Goal: Find specific page/section: Find specific page/section

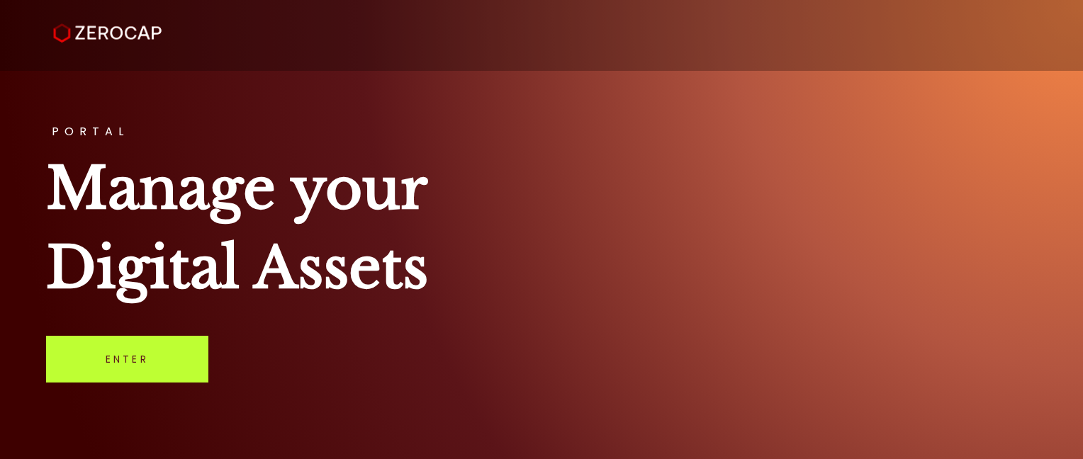
click at [173, 369] on link "Enter" at bounding box center [127, 359] width 162 height 47
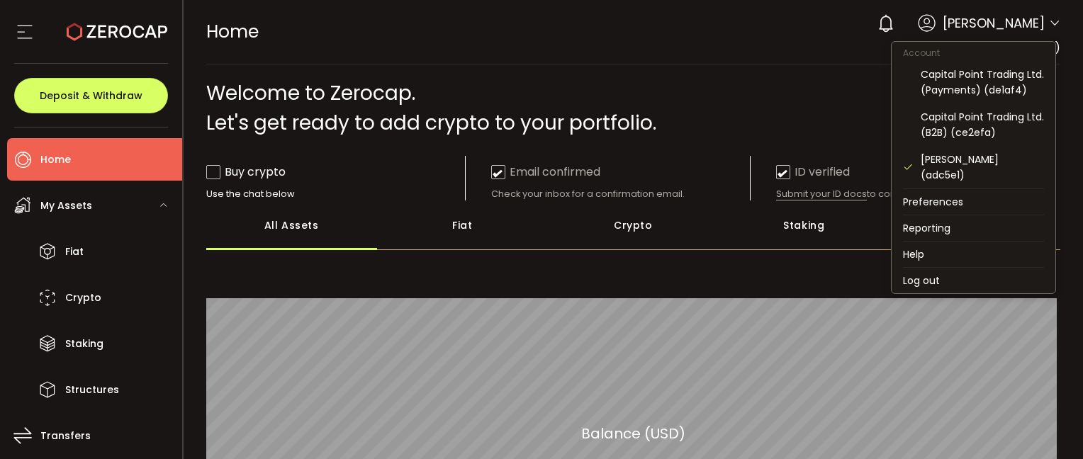
click at [1049, 24] on icon at bounding box center [1054, 23] width 11 height 11
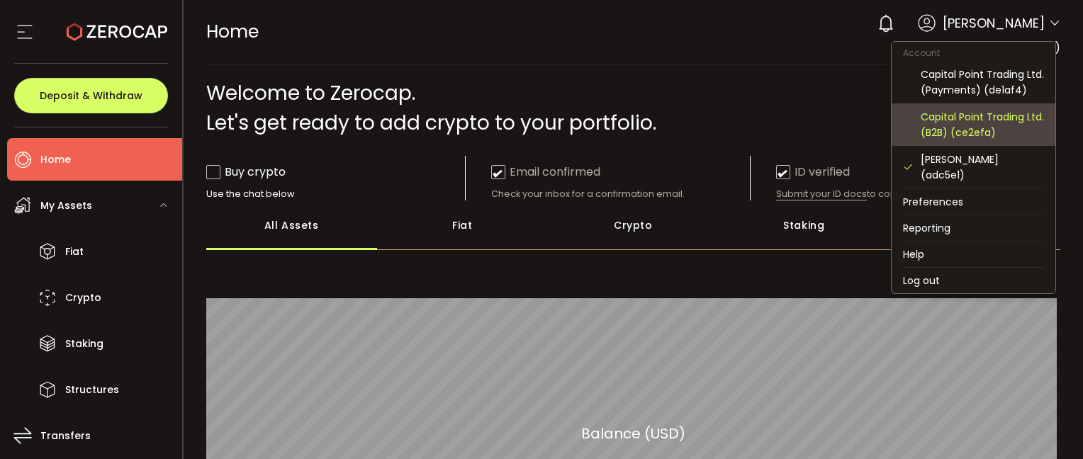
click at [999, 137] on div "Capital Point Trading Ltd. (B2B) (ce2efa)" at bounding box center [982, 124] width 123 height 31
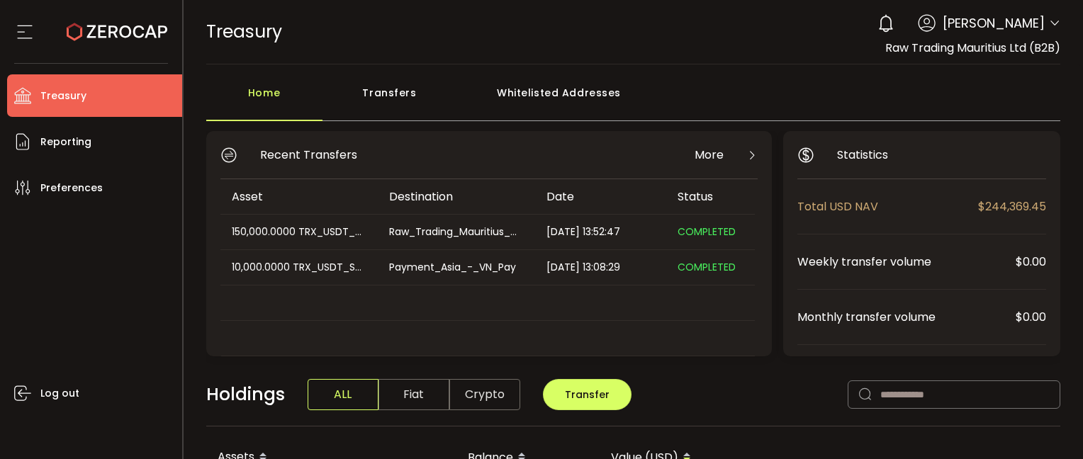
click at [1049, 21] on icon at bounding box center [1054, 23] width 11 height 11
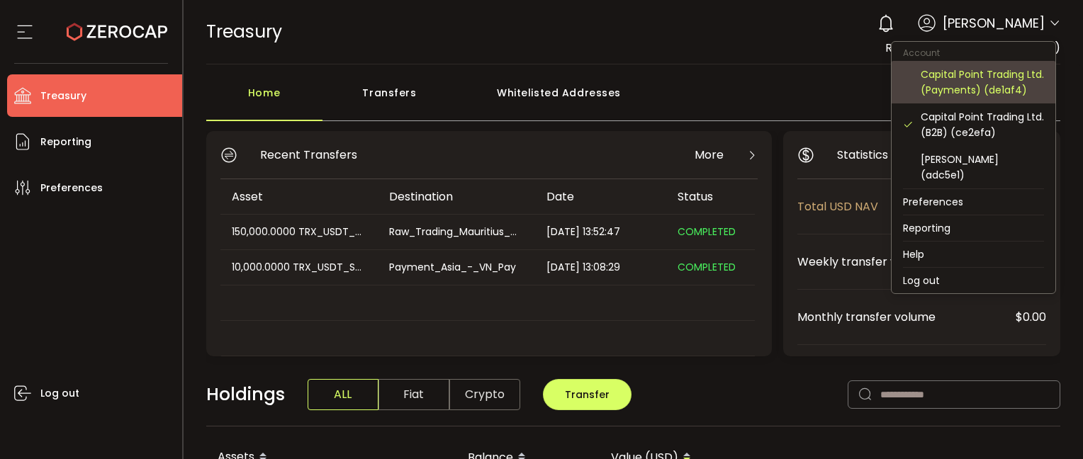
click at [953, 91] on div "Capital Point Trading Ltd. (Payments) (de1af4)" at bounding box center [982, 82] width 123 height 31
